Goal: Task Accomplishment & Management: Use online tool/utility

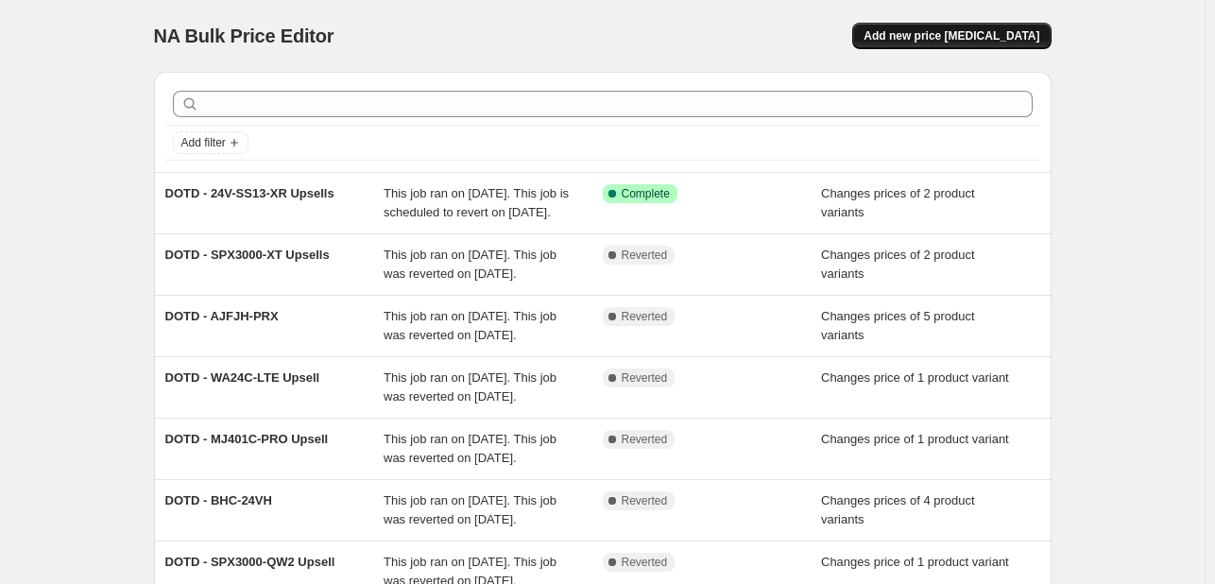
click at [975, 30] on span "Add new price [MEDICAL_DATA]" at bounding box center [952, 35] width 176 height 15
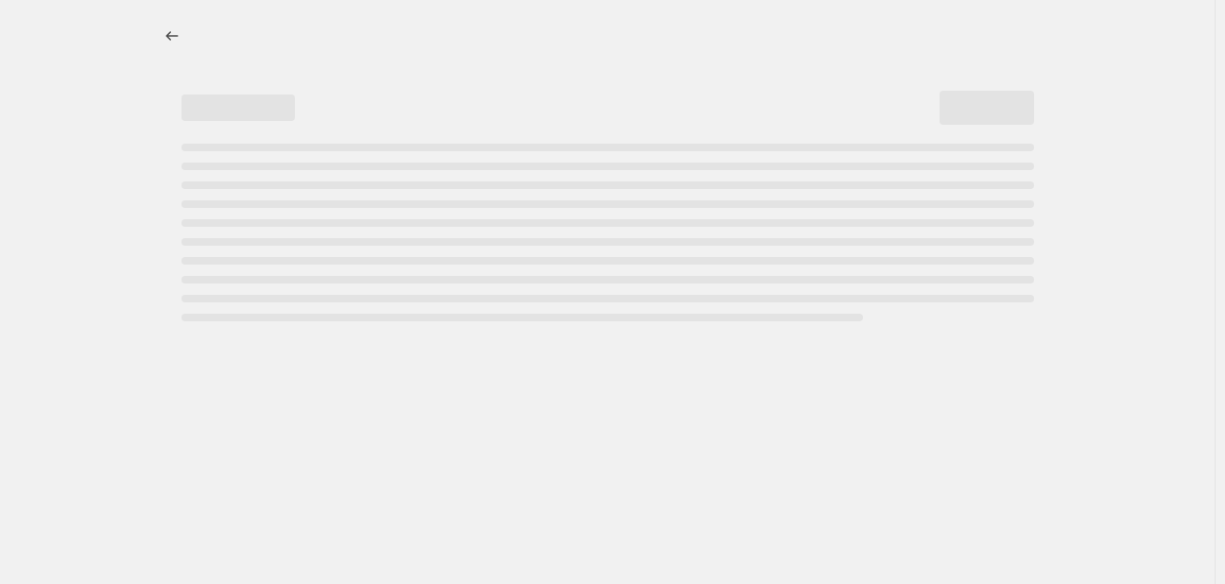
select select "percentage"
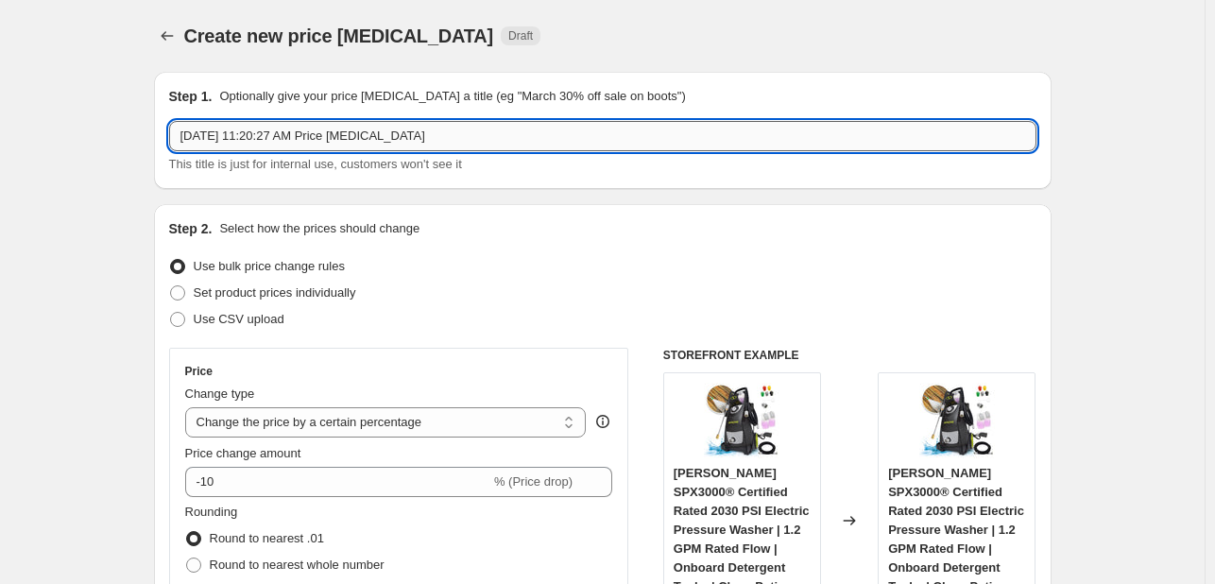
click at [382, 144] on input "[DATE] 11:20:27 AM Price [MEDICAL_DATA]" at bounding box center [602, 136] width 867 height 30
paste input "DOTD - 24V-X2-SB18-TV1"
drag, startPoint x: 323, startPoint y: 140, endPoint x: 809, endPoint y: 132, distance: 485.7
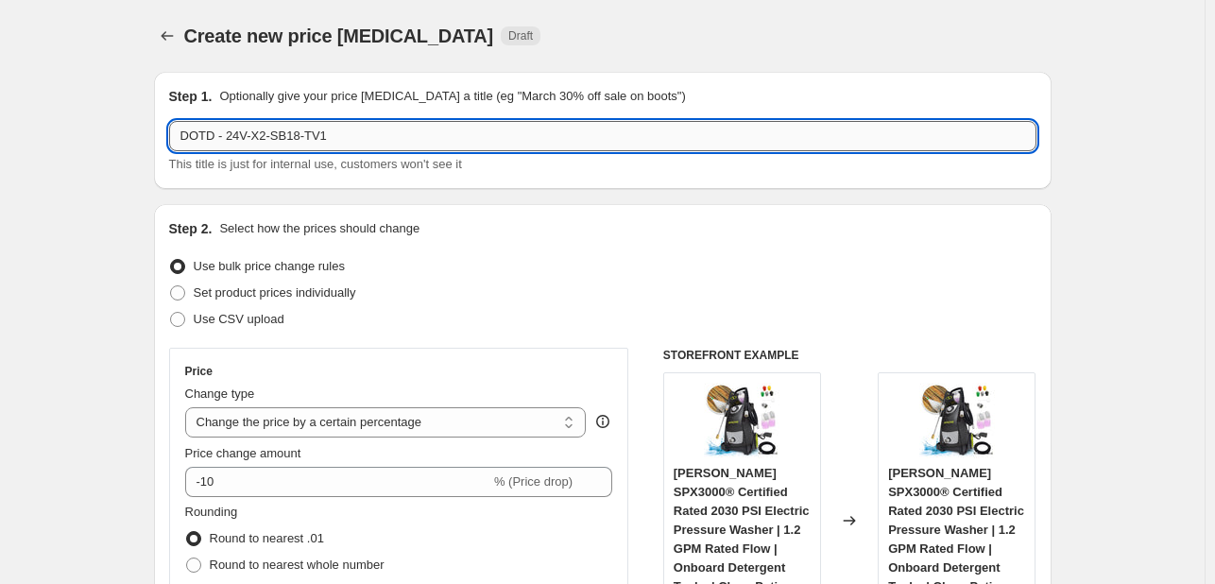
click at [809, 132] on input "DOTD - 24V-X2-SB18-TV1" at bounding box center [602, 136] width 867 height 30
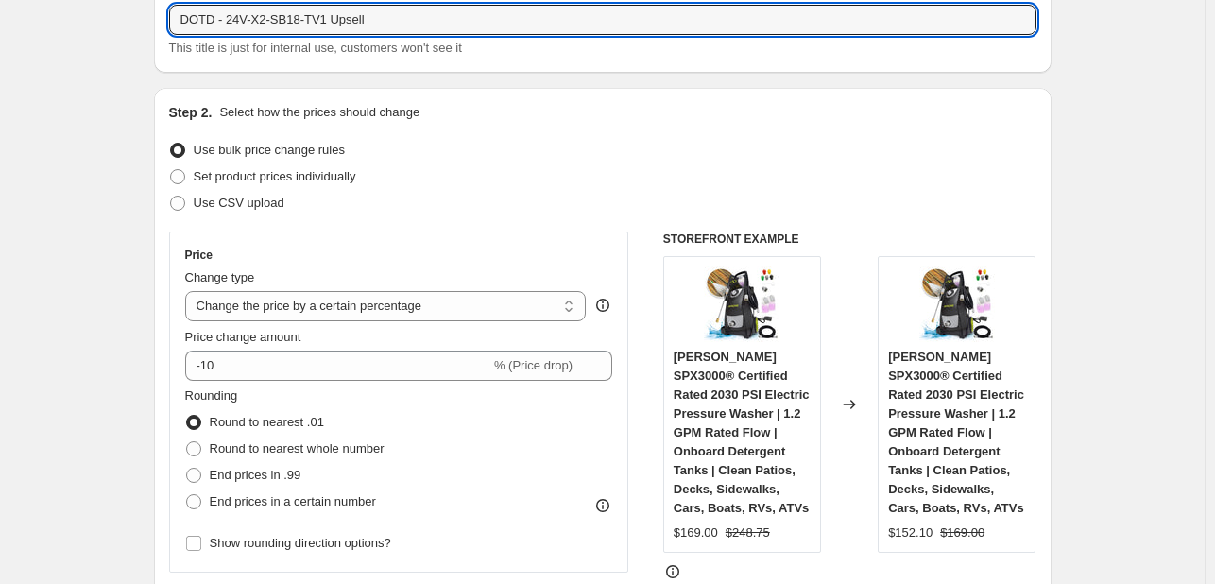
scroll to position [189, 0]
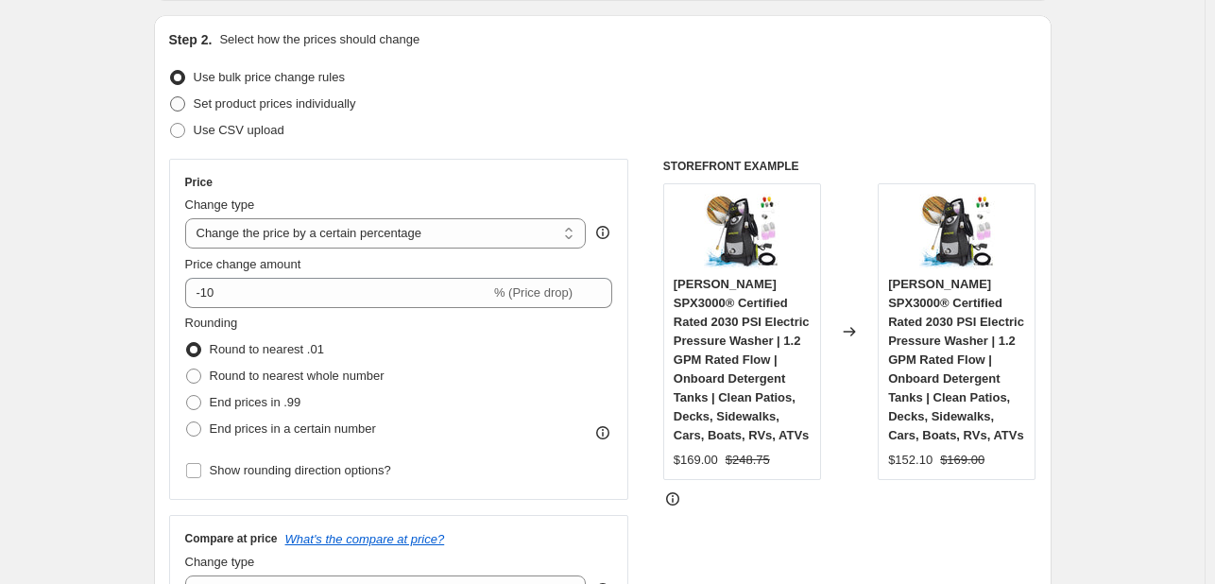
type input "DOTD - 24V-X2-SB18-TV1 Upsell"
click at [242, 105] on span "Set product prices individually" at bounding box center [275, 103] width 163 height 14
click at [171, 97] on input "Set product prices individually" at bounding box center [170, 96] width 1 height 1
radio input "true"
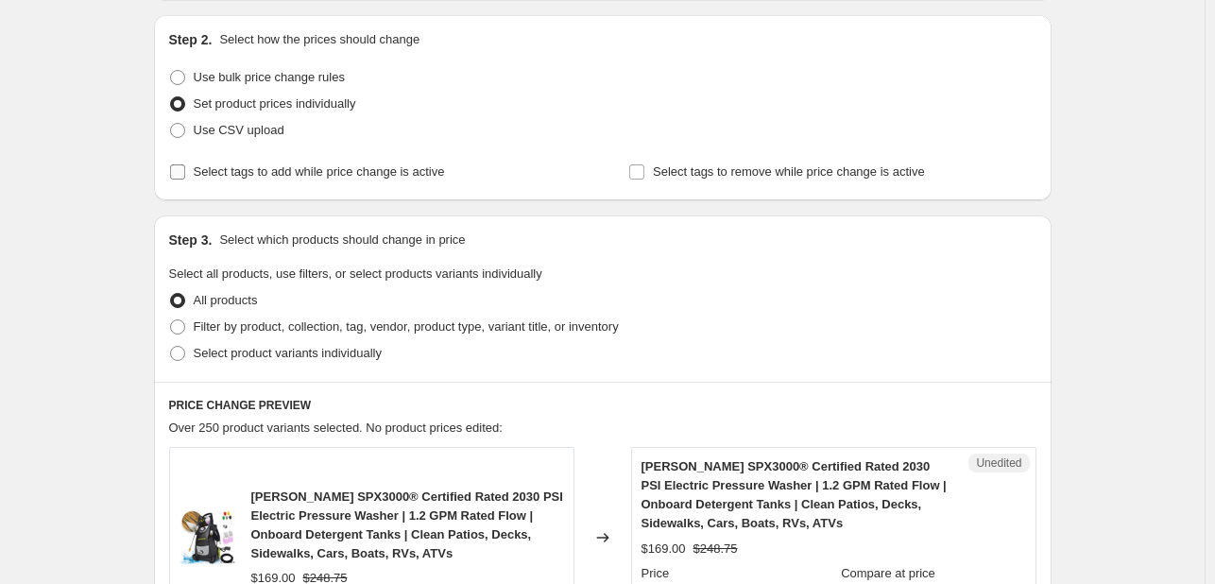
click at [248, 179] on span "Select tags to add while price change is active" at bounding box center [319, 171] width 251 height 14
click at [185, 179] on input "Select tags to add while price change is active" at bounding box center [177, 171] width 15 height 15
checkbox input "true"
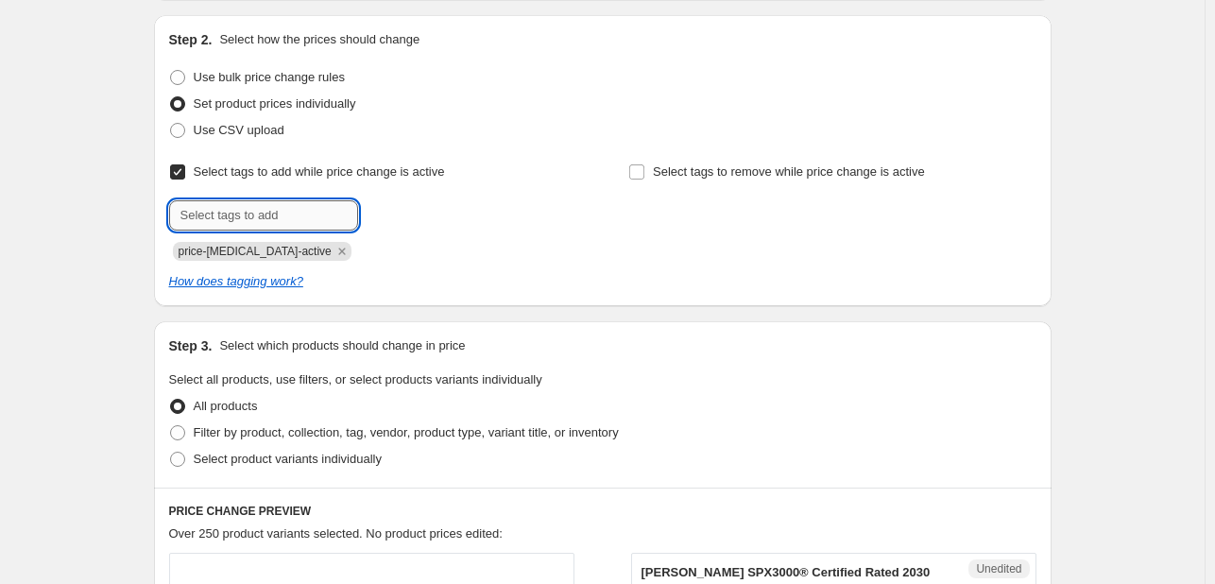
drag, startPoint x: 245, startPoint y: 207, endPoint x: 248, endPoint y: 220, distance: 13.8
click at [245, 207] on input "text" at bounding box center [263, 215] width 189 height 30
type input "deals"
click at [404, 224] on button "Add deals" at bounding box center [401, 213] width 77 height 26
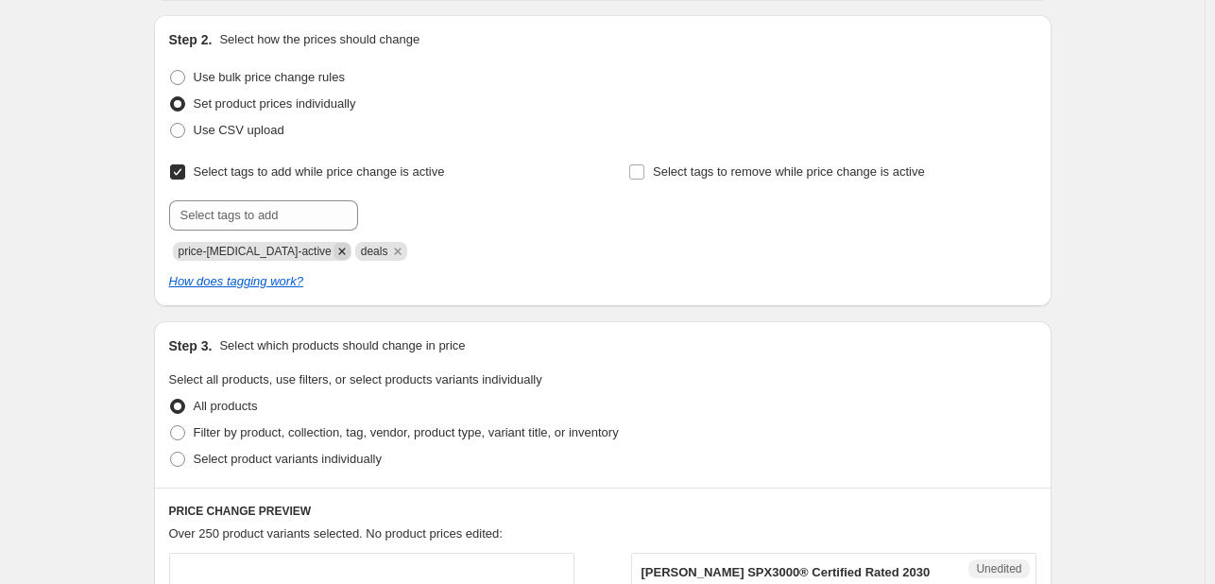
click at [334, 249] on icon "Remove price-change-job-active" at bounding box center [342, 251] width 17 height 17
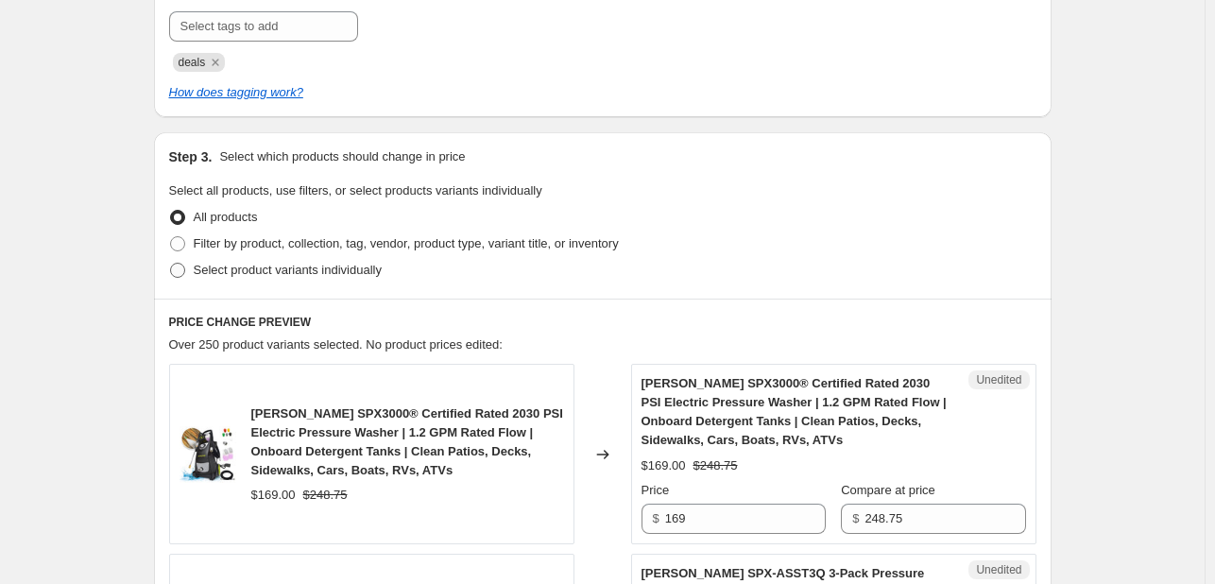
click at [288, 270] on span "Select product variants individually" at bounding box center [288, 270] width 188 height 14
click at [171, 264] on input "Select product variants individually" at bounding box center [170, 263] width 1 height 1
radio input "true"
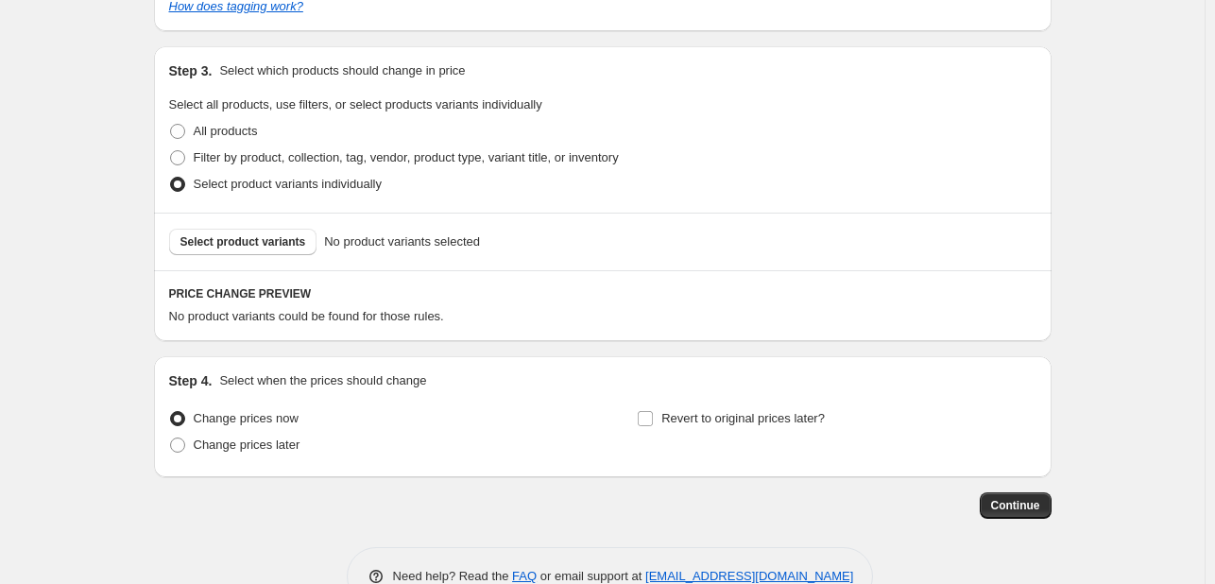
scroll to position [514, 0]
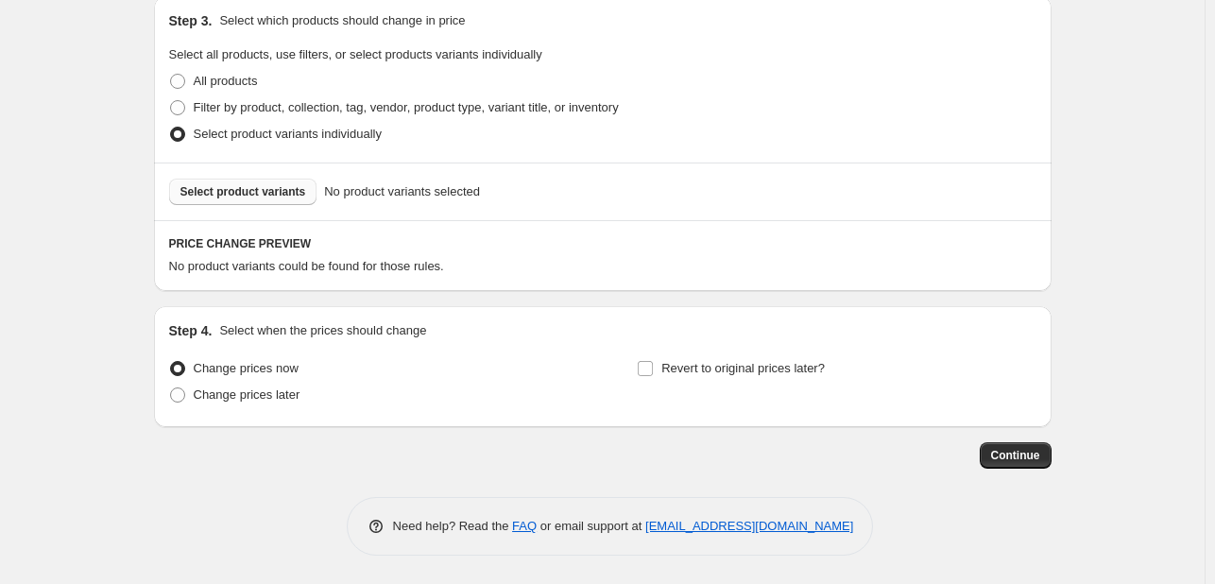
click at [256, 182] on button "Select product variants" at bounding box center [243, 192] width 148 height 26
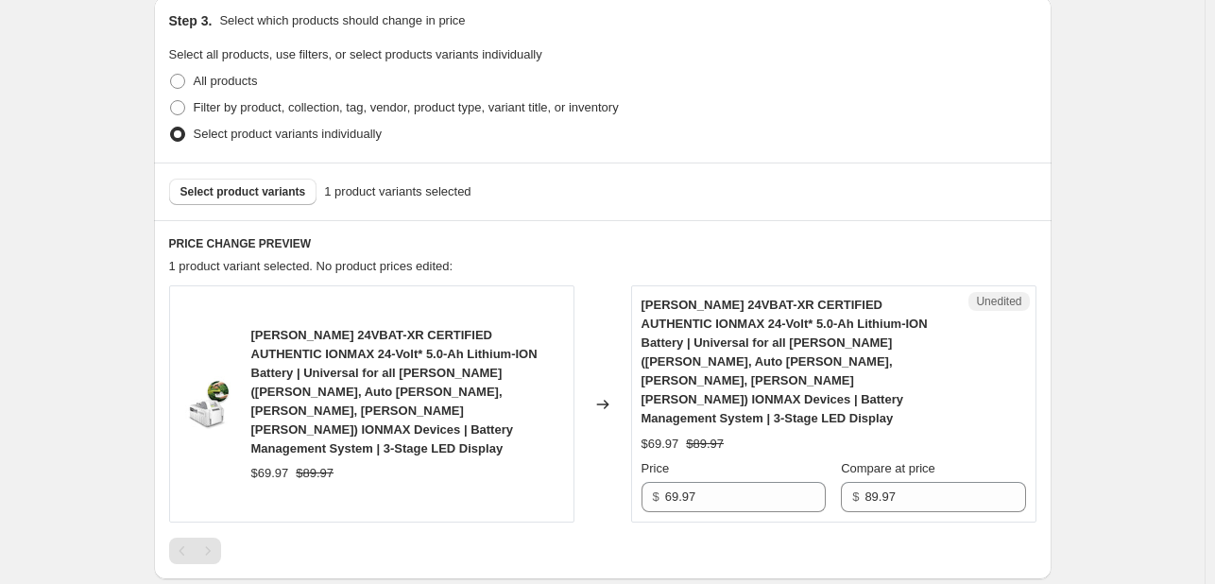
click at [370, 340] on span "[PERSON_NAME] 24VBAT-XR CERTIFIED AUTHENTIC IONMAX 24-Volt* 5.0-Ah Lithium-ION …" at bounding box center [394, 392] width 286 height 128
drag, startPoint x: 370, startPoint y: 340, endPoint x: 345, endPoint y: 336, distance: 25.8
click at [345, 336] on span "[PERSON_NAME] 24VBAT-XR CERTIFIED AUTHENTIC IONMAX 24-Volt* 5.0-Ah Lithium-ION …" at bounding box center [394, 392] width 286 height 128
copy span "24VBAT-XR"
click at [650, 214] on div "Select product variants 1 product variants selected" at bounding box center [603, 192] width 898 height 58
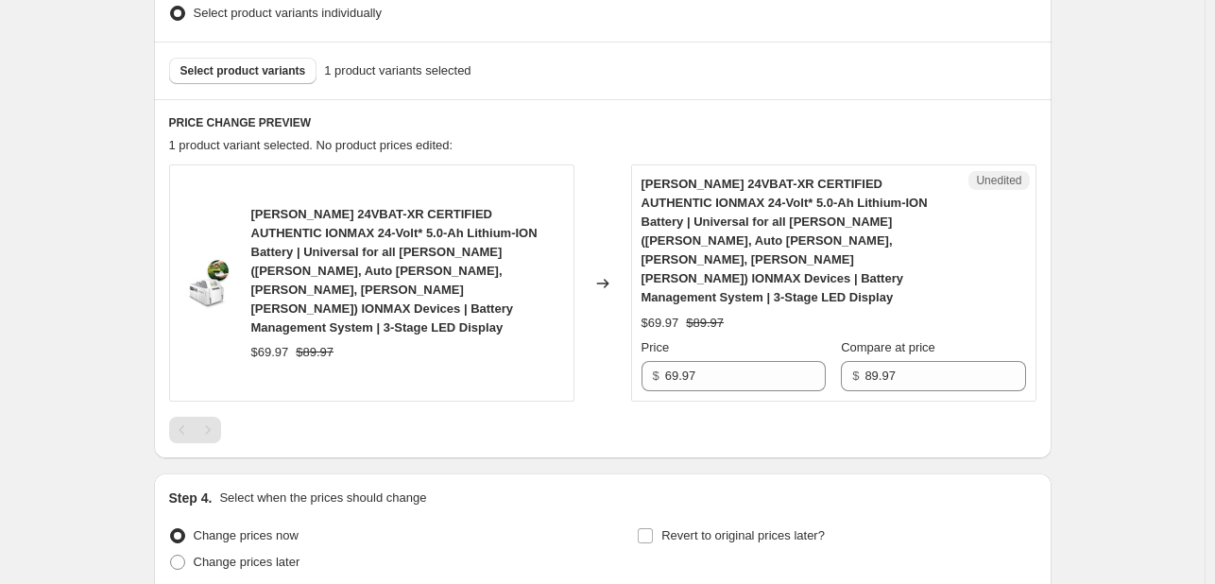
scroll to position [763, 0]
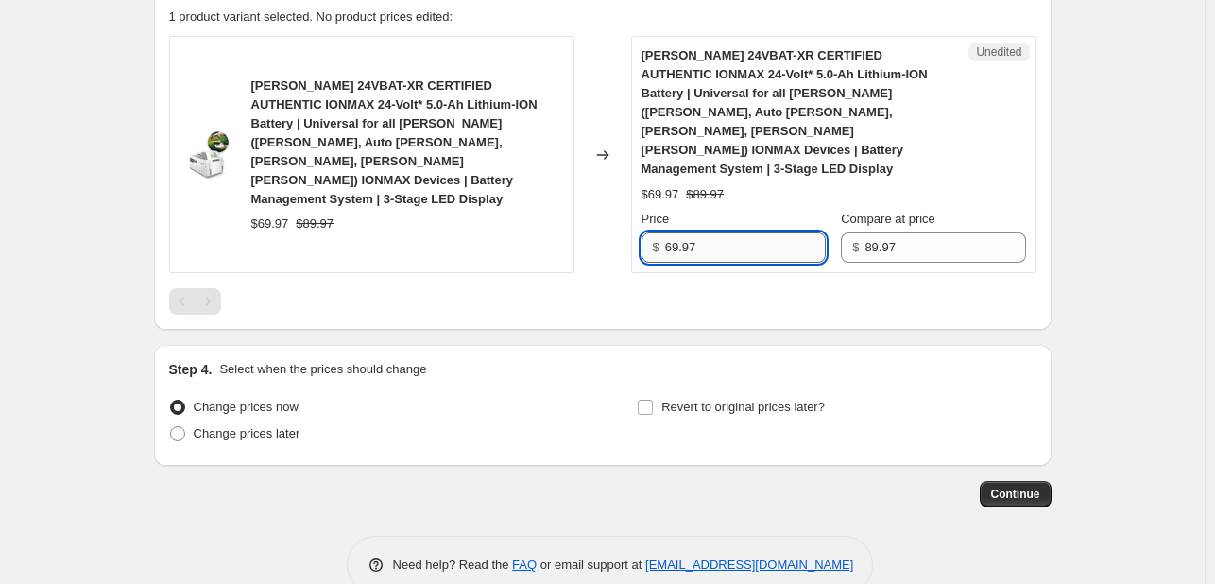
click at [697, 232] on input "69.97" at bounding box center [745, 247] width 161 height 30
type input "69.97"
click at [615, 204] on div "Changed to" at bounding box center [602, 154] width 57 height 237
click at [275, 426] on span "Change prices later" at bounding box center [247, 433] width 107 height 14
click at [171, 426] on input "Change prices later" at bounding box center [170, 426] width 1 height 1
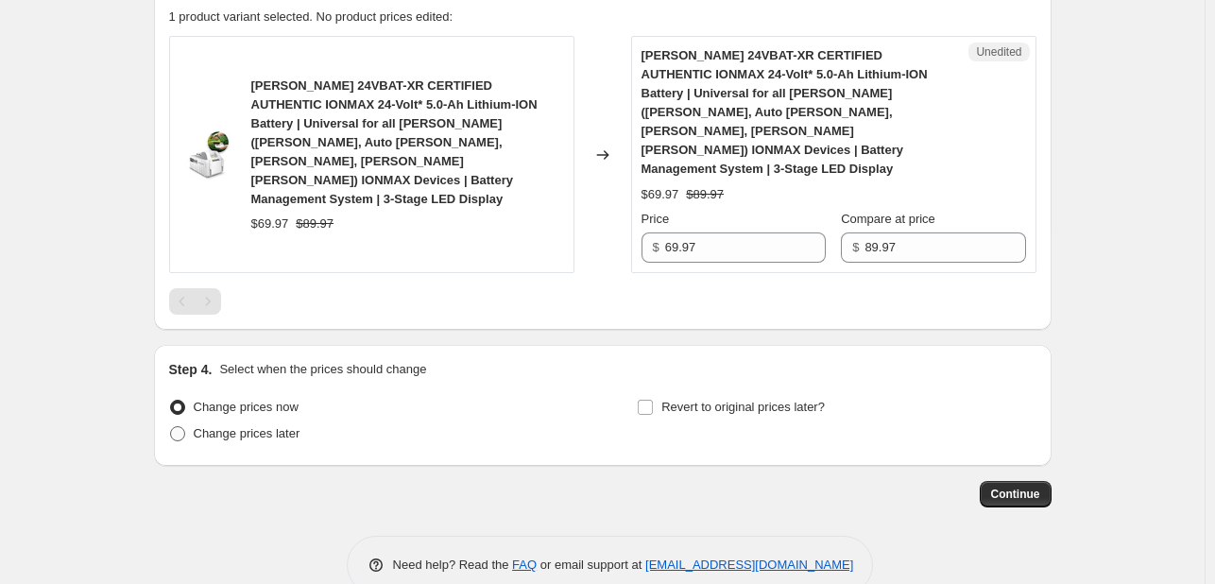
radio input "true"
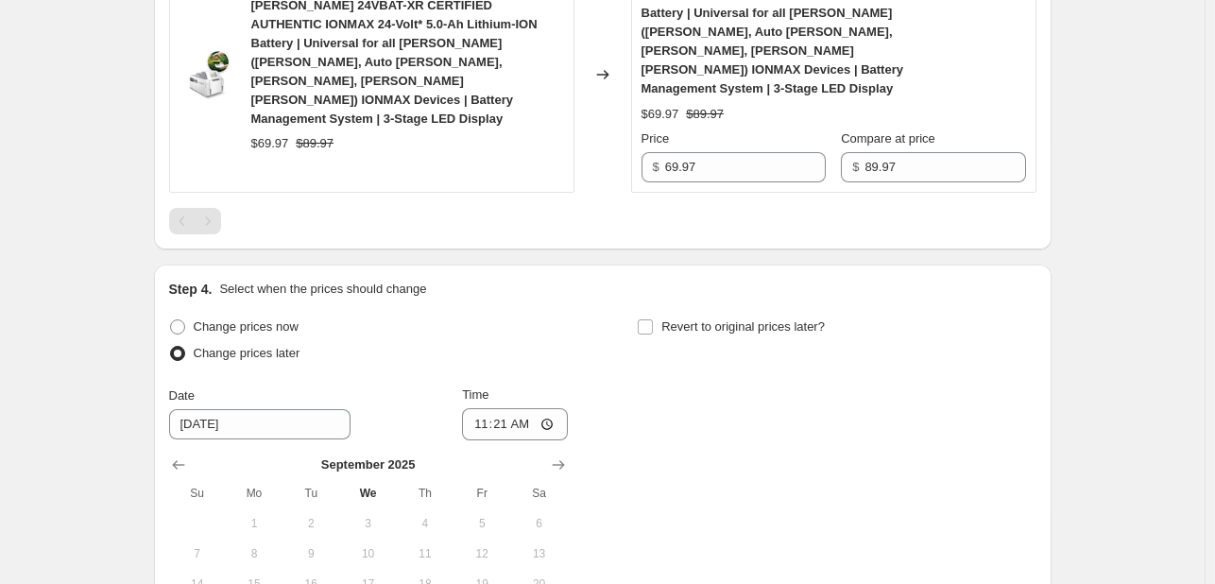
scroll to position [952, 0]
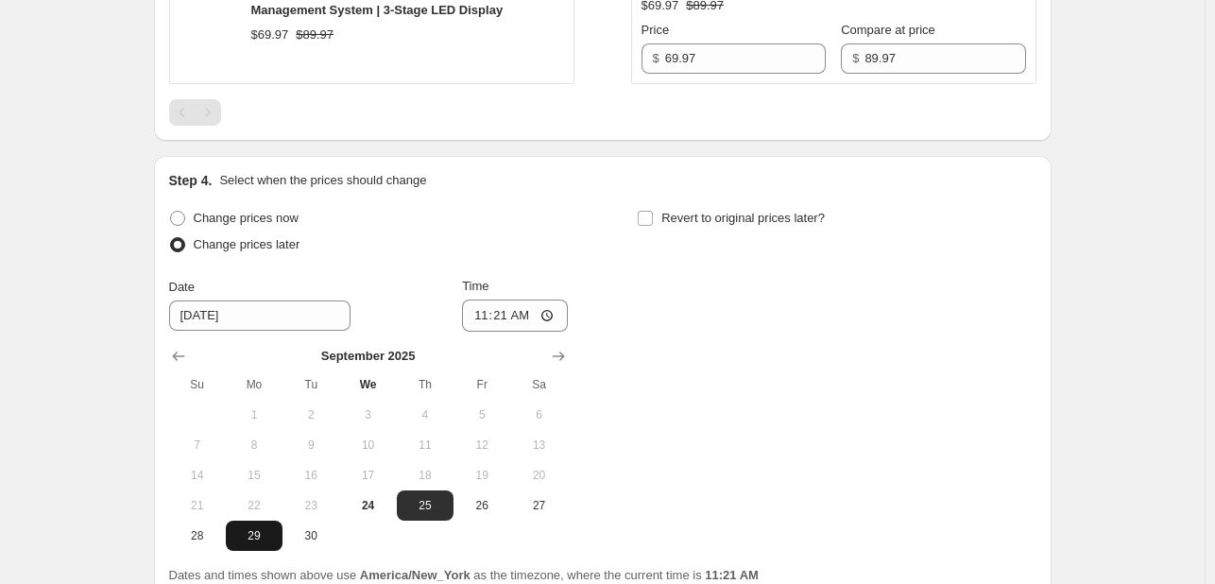
click at [275, 528] on span "29" at bounding box center [254, 535] width 42 height 15
type input "[DATE]"
drag, startPoint x: 679, startPoint y: 190, endPoint x: 648, endPoint y: 223, distance: 45.5
click at [679, 205] on label "Revert to original prices later?" at bounding box center [731, 218] width 188 height 26
click at [653, 211] on input "Revert to original prices later?" at bounding box center [645, 218] width 15 height 15
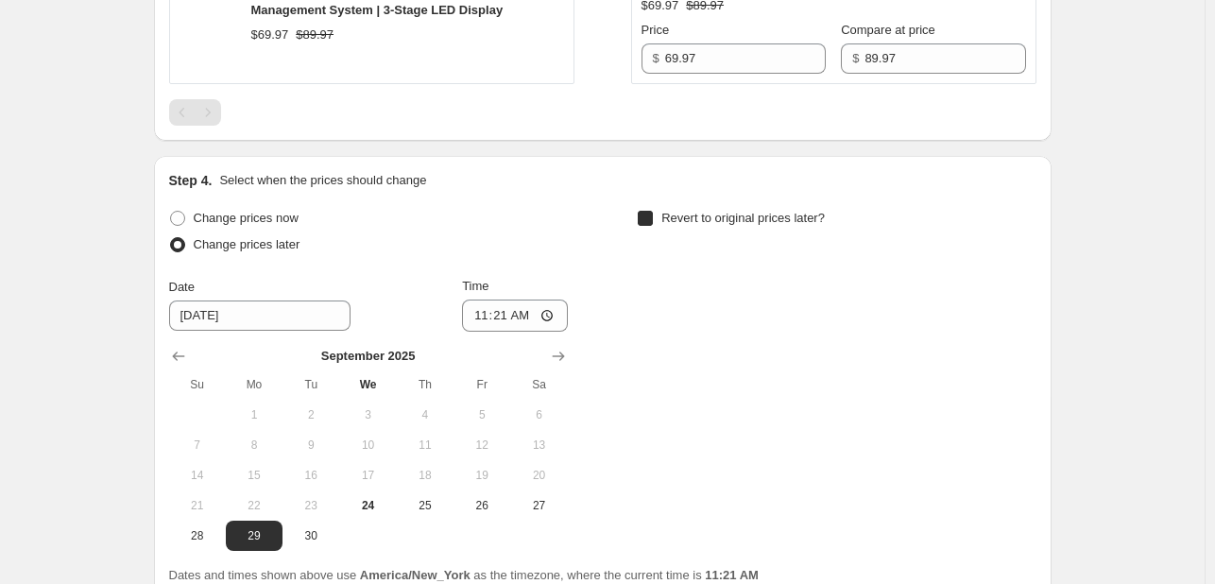
checkbox input "true"
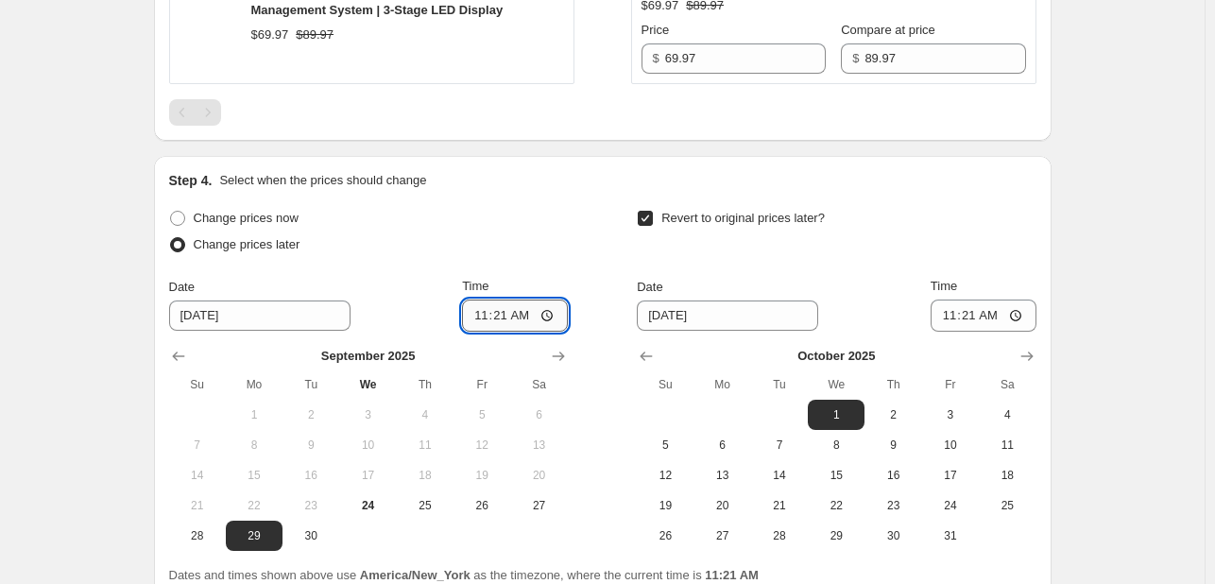
click at [477, 300] on input "11:21" at bounding box center [515, 316] width 106 height 32
type input "09:00"
click at [900, 407] on span "2" at bounding box center [893, 414] width 42 height 15
type input "[DATE]"
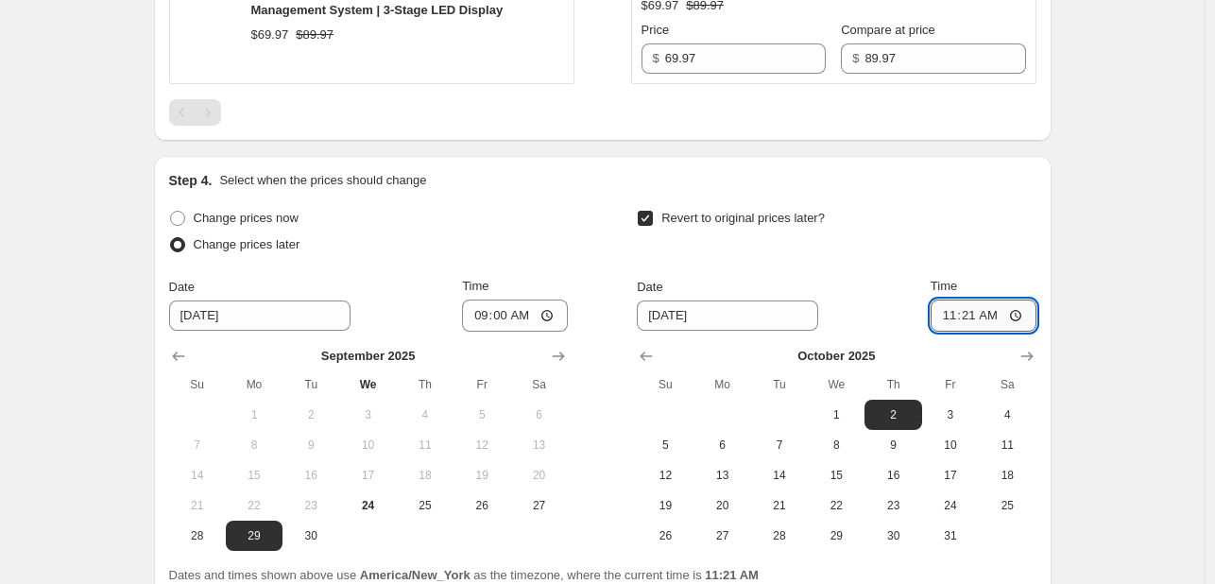
click at [951, 300] on input "11:21" at bounding box center [984, 316] width 106 height 32
type input "10:00"
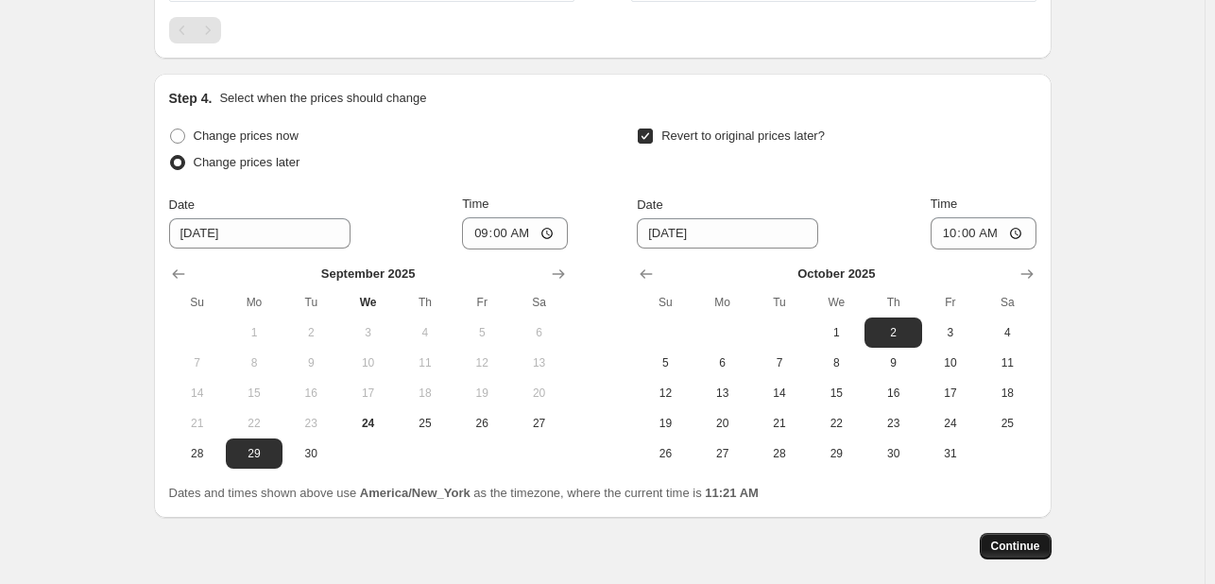
scroll to position [1087, 0]
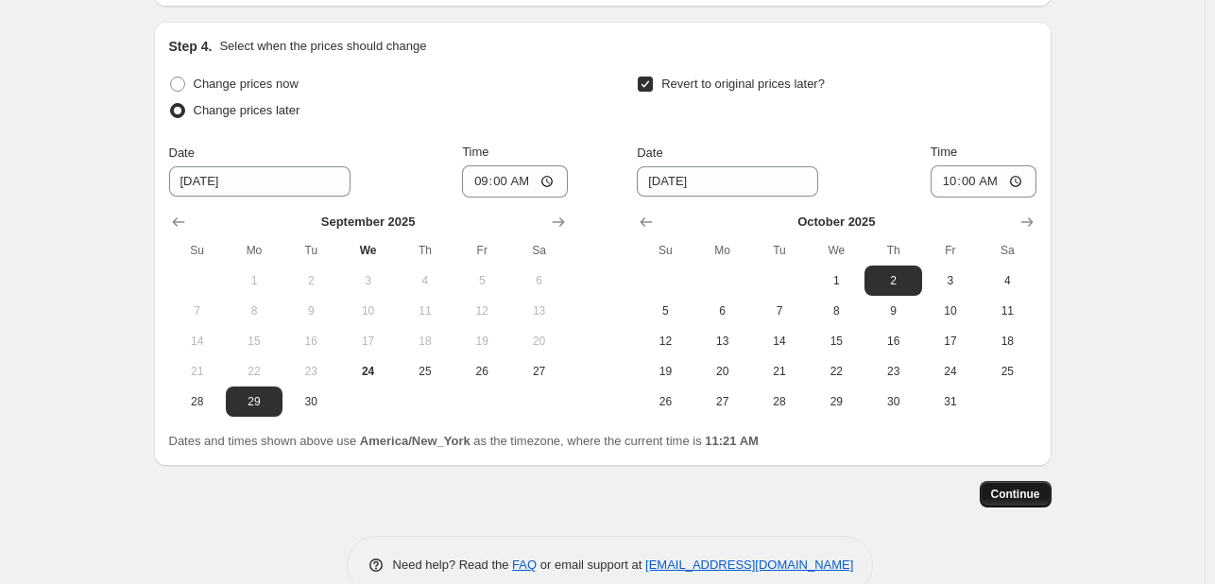
click at [1026, 481] on button "Continue" at bounding box center [1016, 494] width 72 height 26
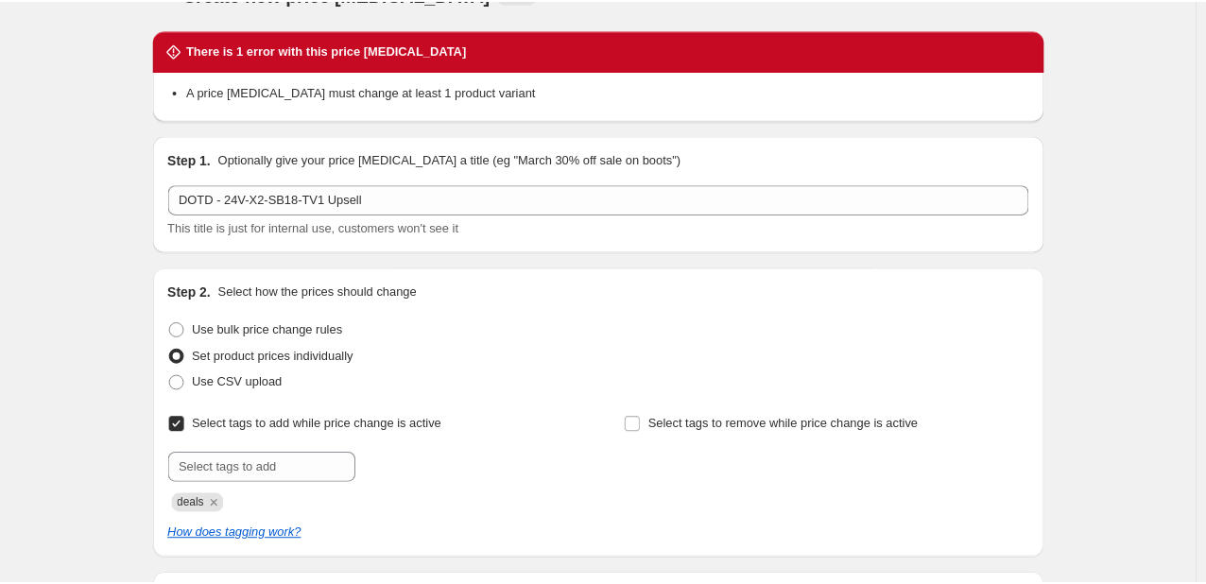
scroll to position [0, 0]
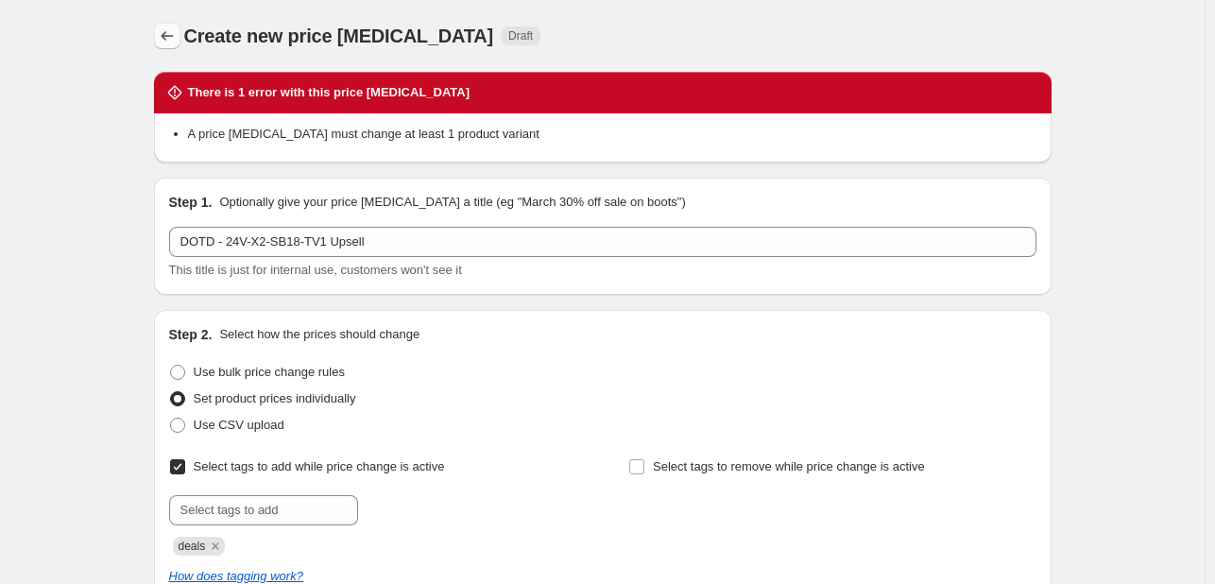
click at [175, 28] on icon "Price change jobs" at bounding box center [167, 35] width 19 height 19
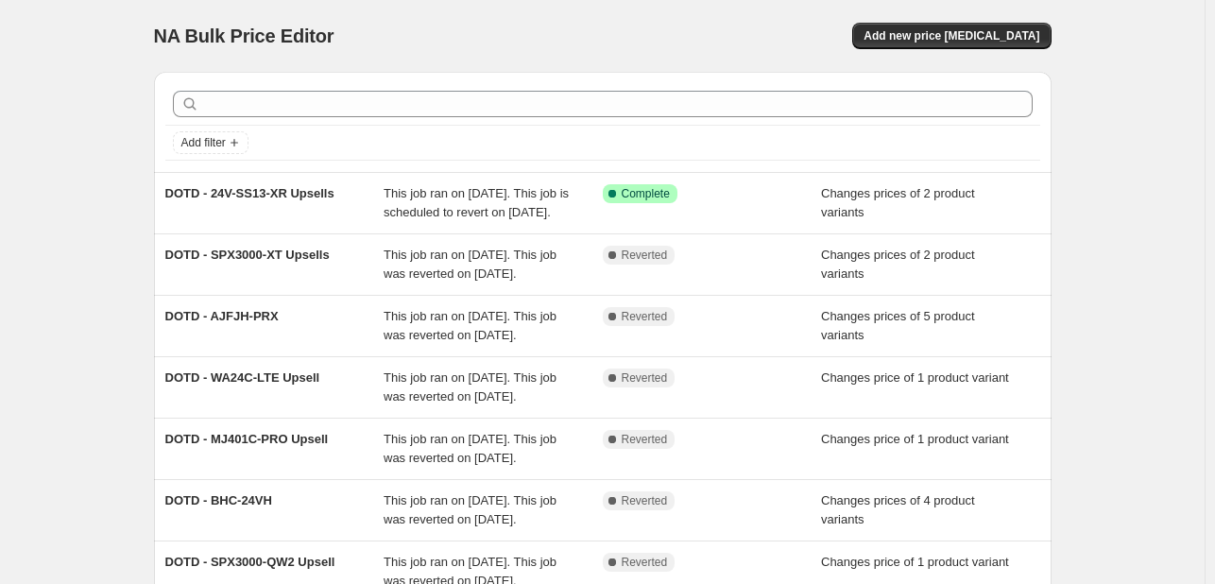
click at [582, 14] on div "NA Bulk Price Editor. This page is ready NA Bulk Price Editor Add new price [ME…" at bounding box center [603, 36] width 898 height 72
click at [29, 109] on div "NA Bulk Price Editor. This page is ready NA Bulk Price Editor Add new price [ME…" at bounding box center [602, 486] width 1205 height 973
